Goal: Check status: Check status

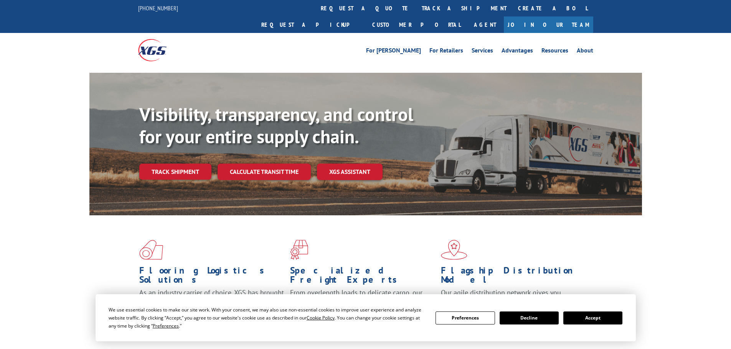
click at [206, 164] on link "Track shipment" at bounding box center [175, 172] width 72 height 16
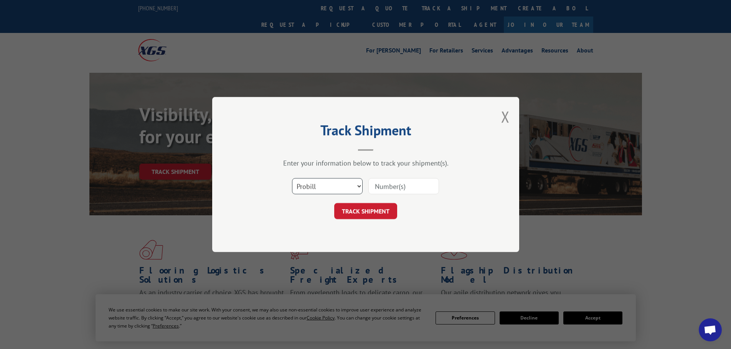
click at [325, 187] on select "Select category... Probill BOL PO" at bounding box center [327, 186] width 71 height 16
select select "po"
click at [292, 178] on select "Select category... Probill BOL PO" at bounding box center [327, 186] width 71 height 16
paste input "40532385"
type input "40532385"
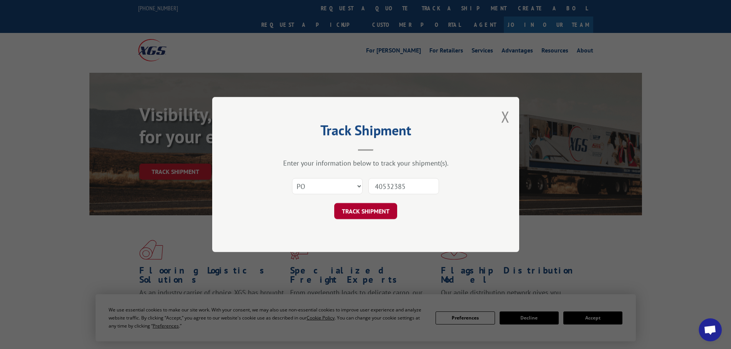
click at [376, 219] on button "TRACK SHIPMENT" at bounding box center [365, 211] width 63 height 16
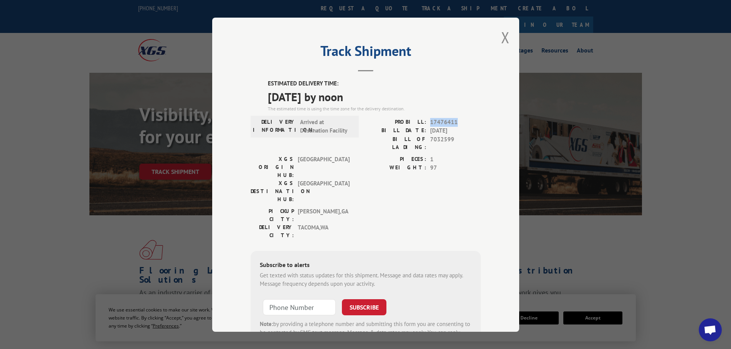
drag, startPoint x: 427, startPoint y: 123, endPoint x: 453, endPoint y: 121, distance: 25.8
click at [453, 121] on span "17476411" at bounding box center [455, 122] width 51 height 9
copy span "17476411"
drag, startPoint x: 425, startPoint y: 138, endPoint x: 455, endPoint y: 138, distance: 29.5
click at [455, 138] on div "BILL OF LADING: 7032599" at bounding box center [423, 143] width 115 height 16
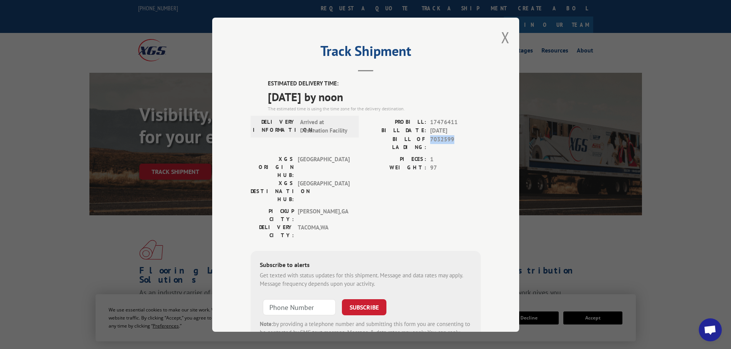
copy span "7032599"
drag, startPoint x: 403, startPoint y: 121, endPoint x: 455, endPoint y: 120, distance: 51.8
click at [455, 120] on div "PROBILL: 17476411" at bounding box center [423, 122] width 115 height 9
copy div "PROBILL: 17476411"
click at [496, 37] on div "Track Shipment ESTIMATED DELIVERY TIME: [DATE] by noon The estimated time is us…" at bounding box center [365, 175] width 307 height 315
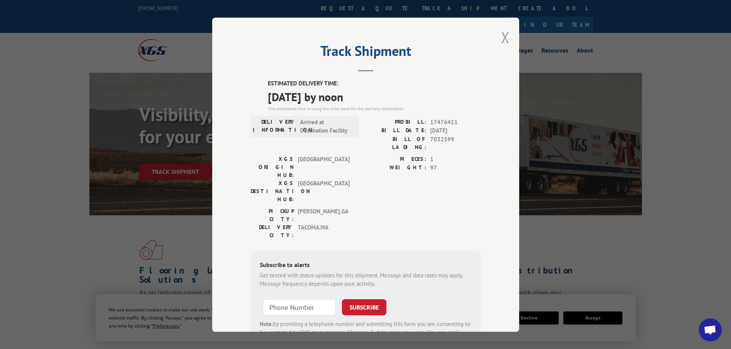
click at [501, 36] on button "Close modal" at bounding box center [505, 37] width 8 height 20
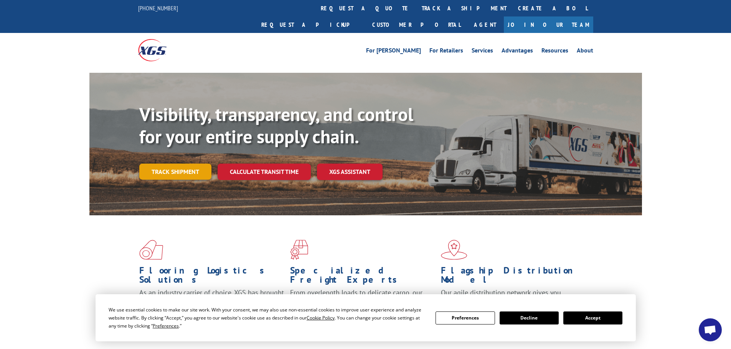
click at [173, 164] on link "Track shipment" at bounding box center [175, 172] width 72 height 16
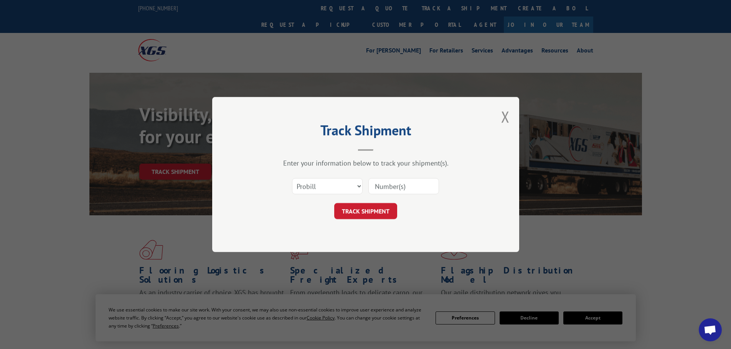
click at [387, 185] on input at bounding box center [403, 186] width 71 height 16
drag, startPoint x: 330, startPoint y: 183, endPoint x: 322, endPoint y: 185, distance: 8.3
click at [330, 183] on select "Select category... Probill BOL PO" at bounding box center [327, 186] width 71 height 16
select select "po"
click at [292, 178] on select "Select category... Probill BOL PO" at bounding box center [327, 186] width 71 height 16
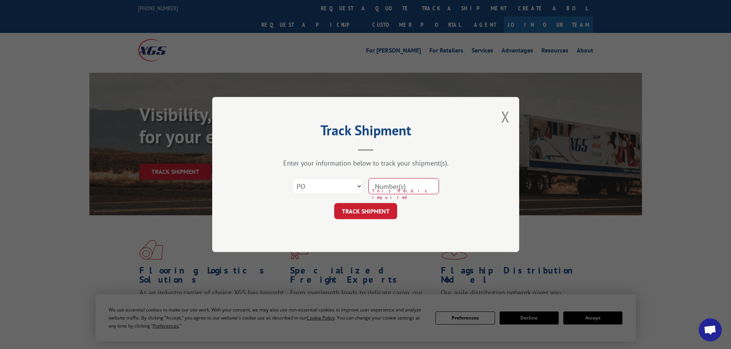
click at [396, 185] on input at bounding box center [403, 186] width 71 height 16
paste input "40532385"
type input "40532385"
click at [363, 213] on button "TRACK SHIPMENT" at bounding box center [365, 211] width 63 height 16
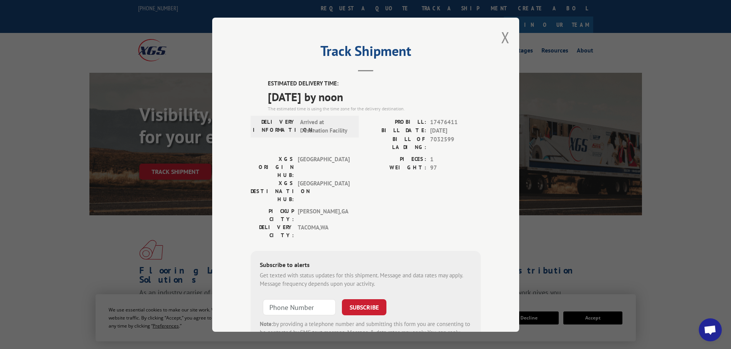
click at [604, 320] on div "Track Shipment ESTIMATED DELIVERY TIME: [DATE] by noon The estimated time is us…" at bounding box center [365, 174] width 731 height 349
